Goal: Task Accomplishment & Management: Use online tool/utility

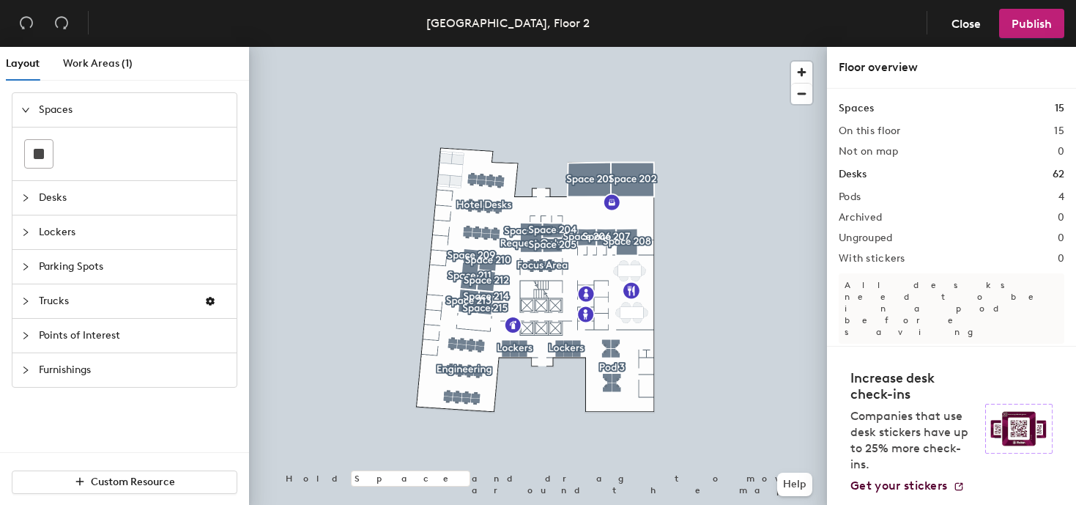
click at [88, 200] on span "Desks" at bounding box center [133, 198] width 189 height 34
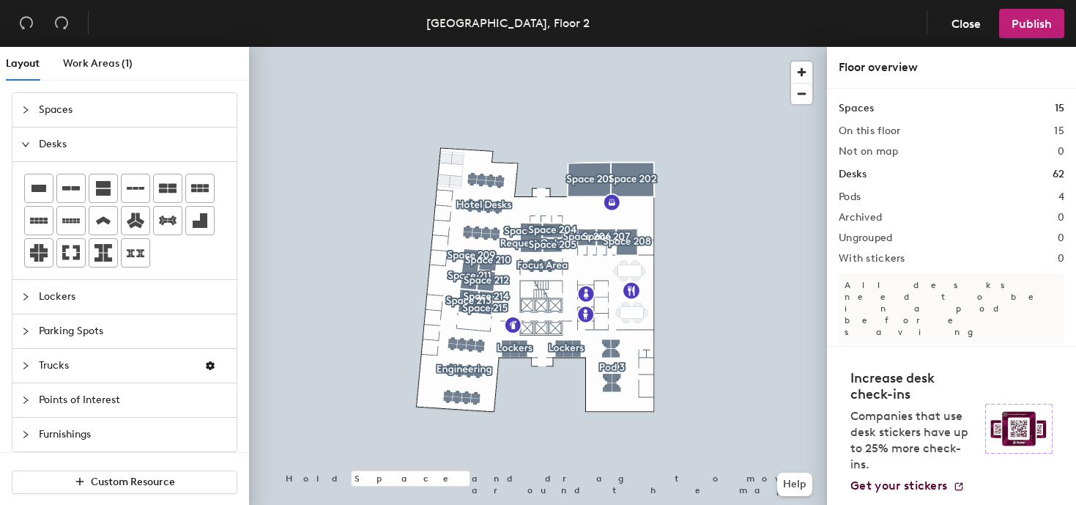
click at [73, 302] on span "Lockers" at bounding box center [133, 297] width 189 height 34
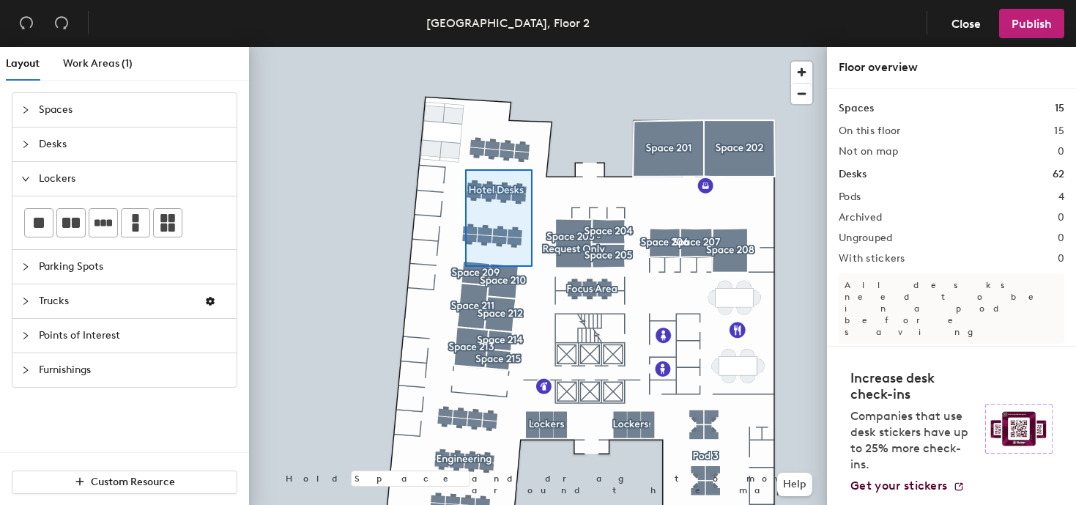
click at [529, 47] on div at bounding box center [538, 47] width 578 height 0
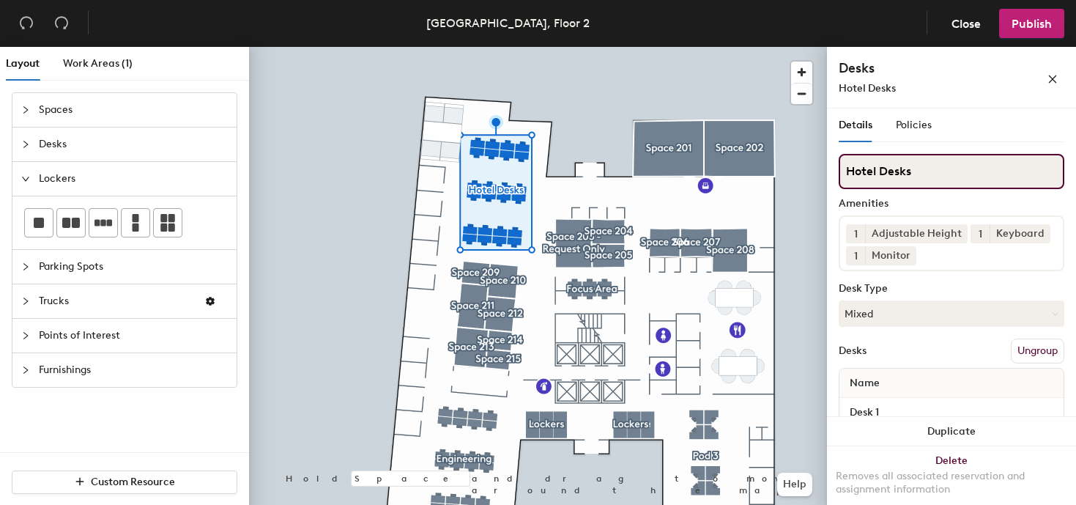
click at [926, 168] on input "Hotel Desks" at bounding box center [952, 171] width 226 height 35
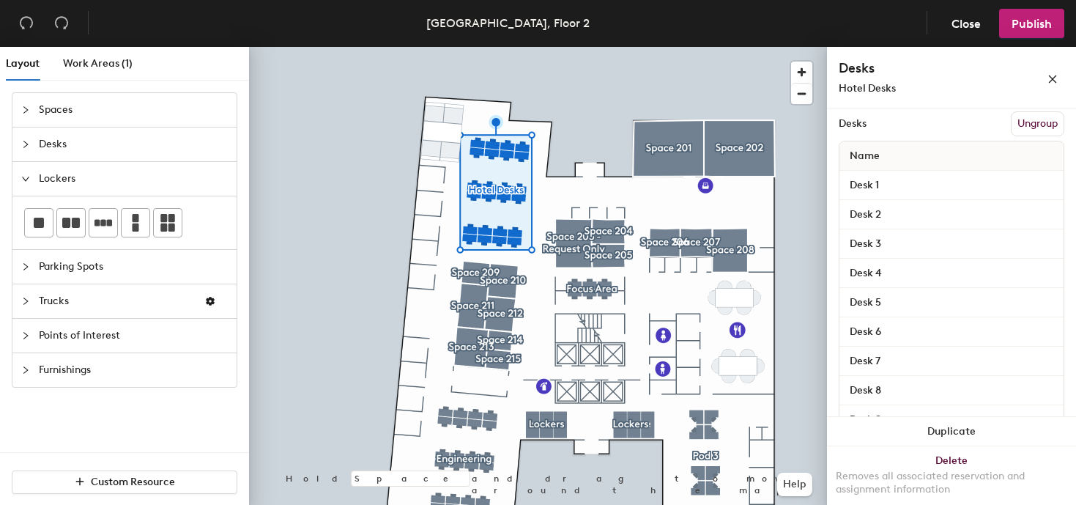
scroll to position [231, 0]
drag, startPoint x: 953, startPoint y: 25, endPoint x: 940, endPoint y: 62, distance: 39.4
click at [940, 62] on div "[GEOGRAPHIC_DATA], Floor 2 Close Publish Layout Work Areas (1) Spaces Desks Loc…" at bounding box center [538, 252] width 1076 height 505
click at [968, 25] on span "Close" at bounding box center [965, 24] width 29 height 14
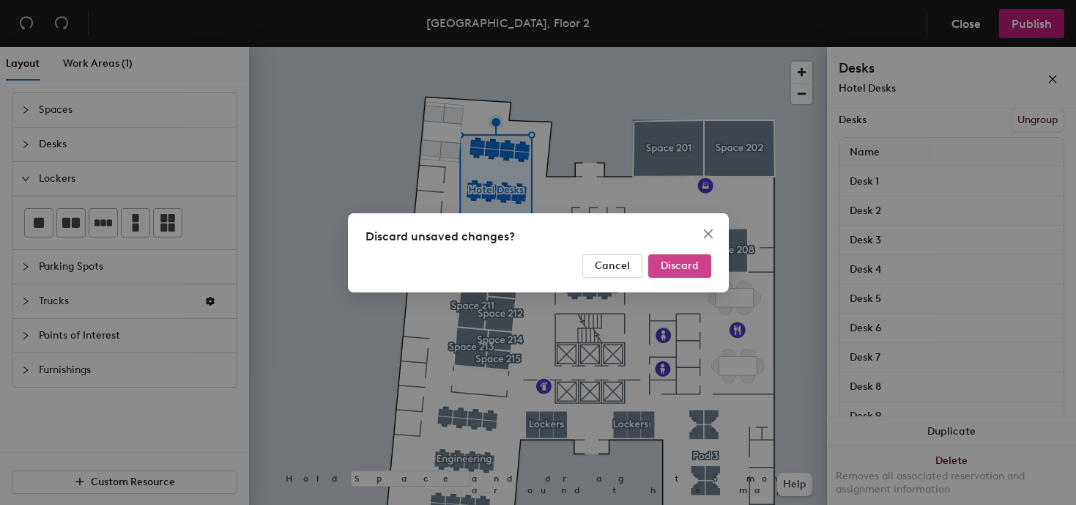
click at [690, 273] on button "Discard" at bounding box center [679, 265] width 63 height 23
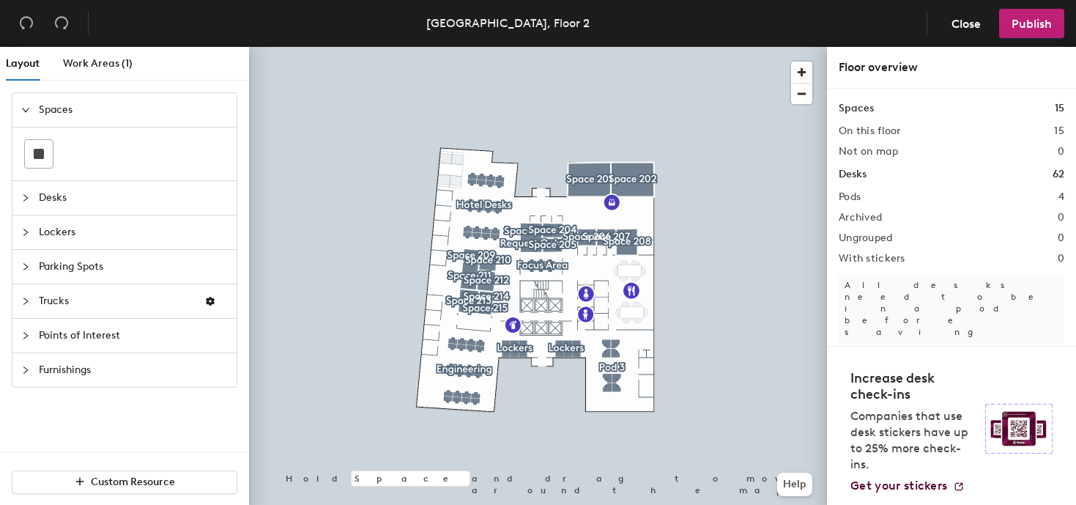
click at [119, 334] on span "Points of Interest" at bounding box center [133, 336] width 189 height 34
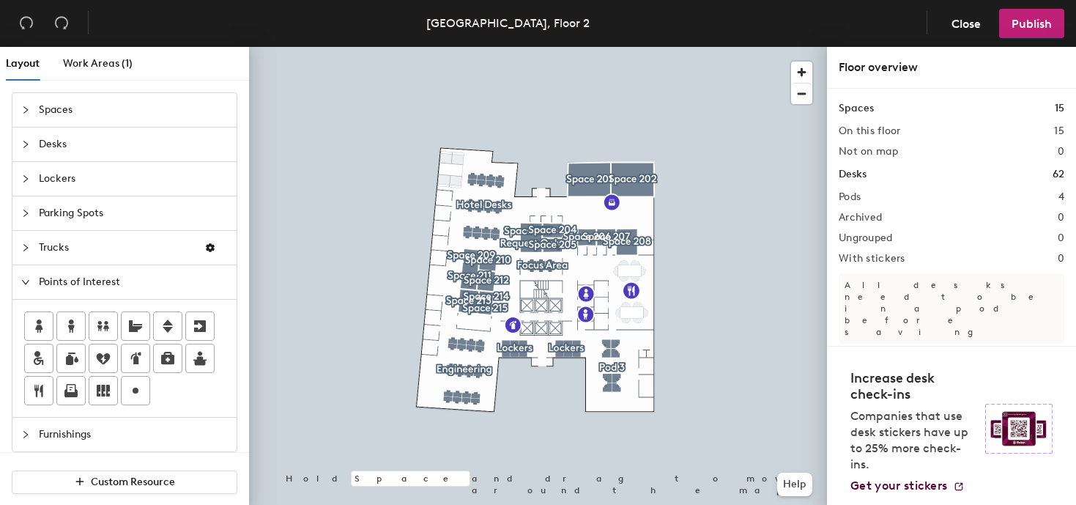
click at [479, 325] on div "Layout Work Areas (1) Spaces Desks Lockers Parking Spots Trucks Points of Inter…" at bounding box center [538, 279] width 1076 height 464
click at [30, 322] on icon at bounding box center [39, 326] width 18 height 18
click at [474, 330] on div "Layout Work Areas (1) Spaces Desks Lockers Parking Spots Trucks Points of Inter…" at bounding box center [538, 279] width 1076 height 464
click at [522, 330] on input "Women's restroom" at bounding box center [546, 329] width 105 height 21
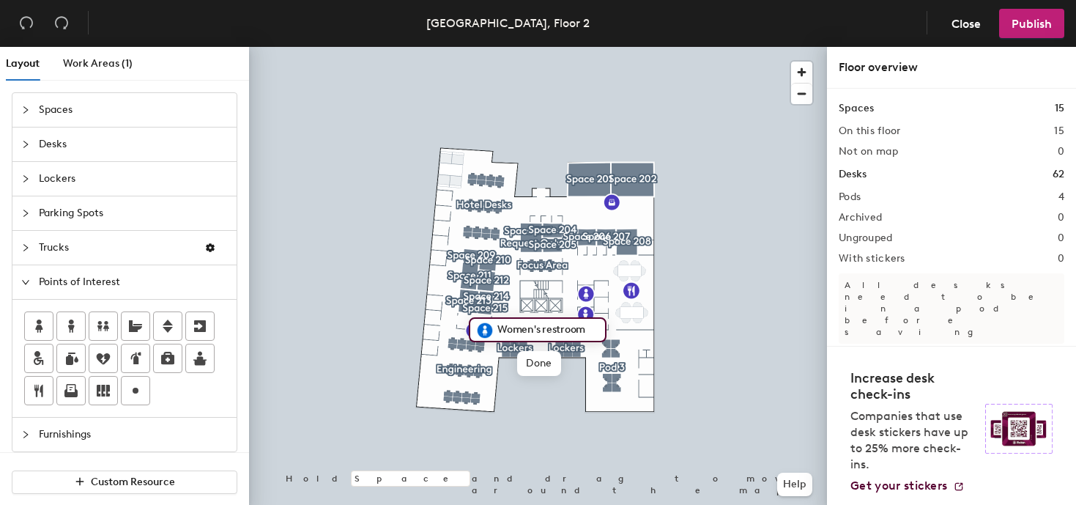
click at [522, 330] on input "Women's restroom" at bounding box center [546, 329] width 105 height 21
type input "Unisex"
click at [592, 47] on div at bounding box center [538, 47] width 578 height 0
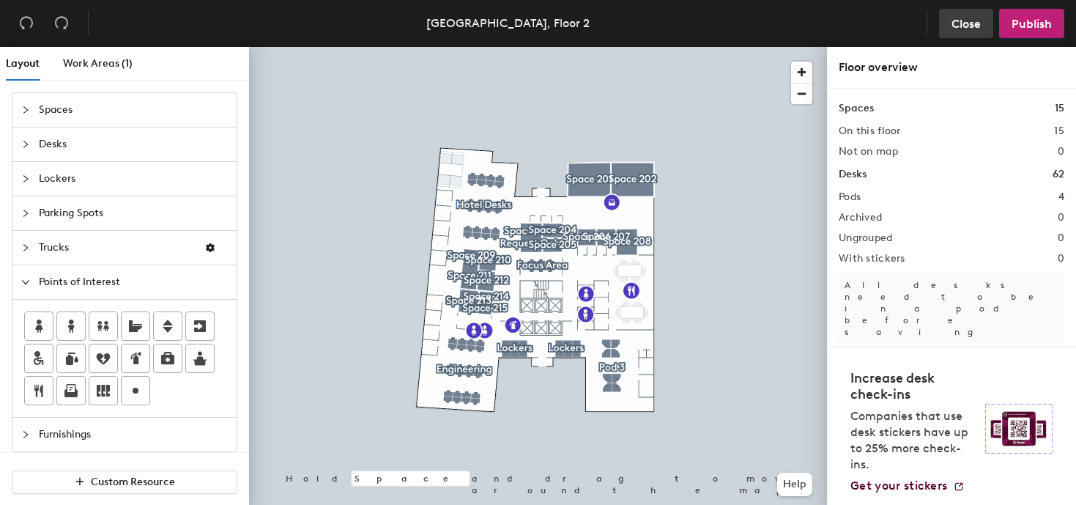
click at [969, 23] on span "Close" at bounding box center [965, 24] width 29 height 14
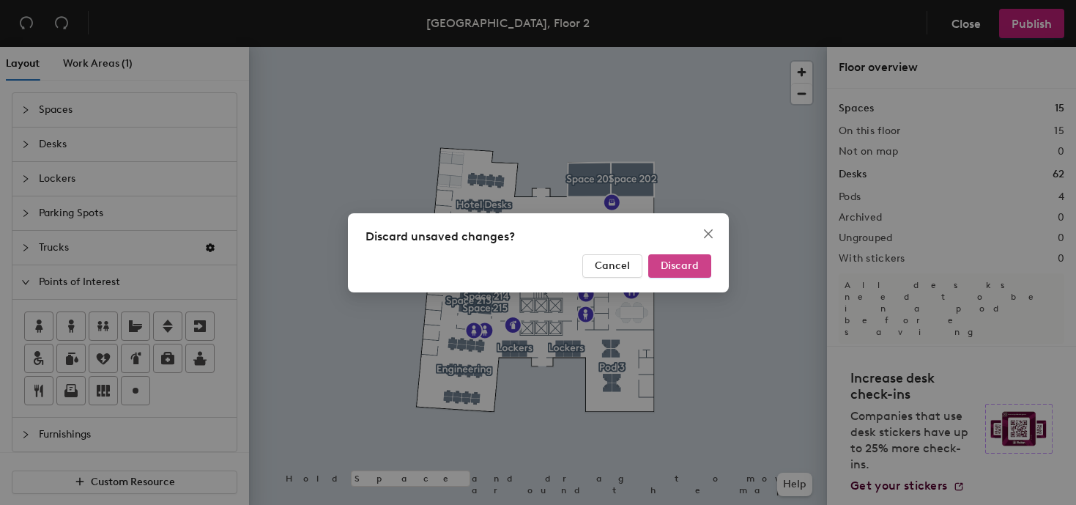
click at [669, 260] on span "Discard" at bounding box center [680, 265] width 38 height 12
